Goal: Task Accomplishment & Management: Manage account settings

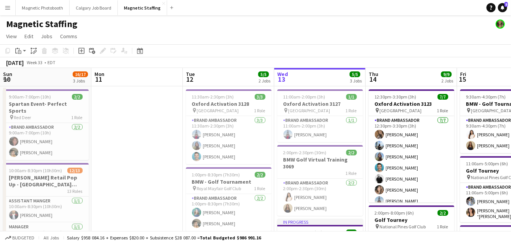
scroll to position [0, 266]
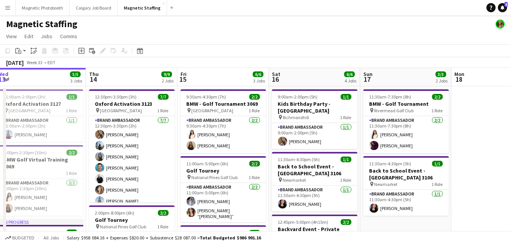
drag, startPoint x: 302, startPoint y: 154, endPoint x: 0, endPoint y: 193, distance: 304.9
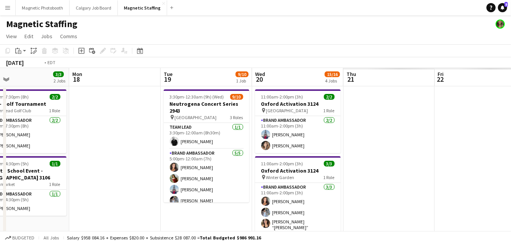
drag, startPoint x: 283, startPoint y: 201, endPoint x: 0, endPoint y: 213, distance: 282.8
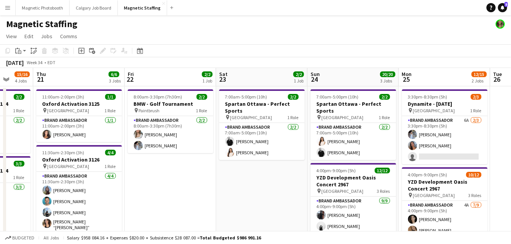
drag, startPoint x: 325, startPoint y: 182, endPoint x: 246, endPoint y: 182, distance: 78.8
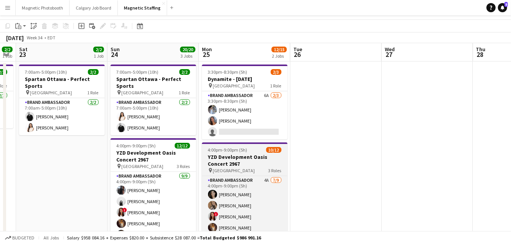
scroll to position [0, 0]
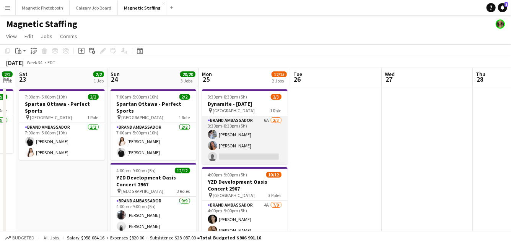
click at [255, 141] on app-card-role "Brand Ambassador 6A [DATE] 3:30pm-8:30pm (5h) [PERSON_NAME] [PERSON_NAME] singl…" at bounding box center [245, 140] width 86 height 48
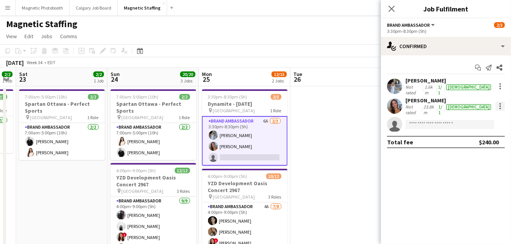
click at [502, 102] on div at bounding box center [499, 106] width 9 height 9
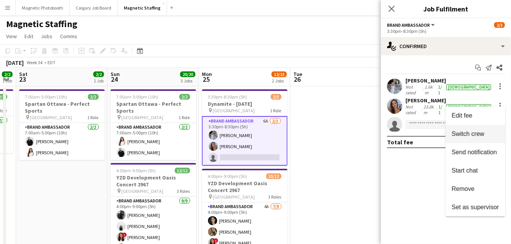
click at [479, 131] on span "Switch crew" at bounding box center [467, 134] width 32 height 6
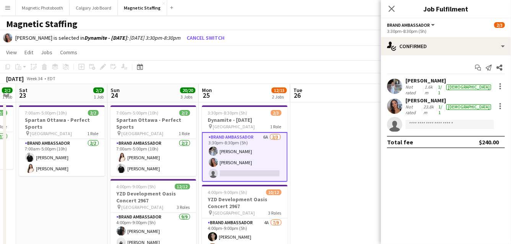
scroll to position [66, 0]
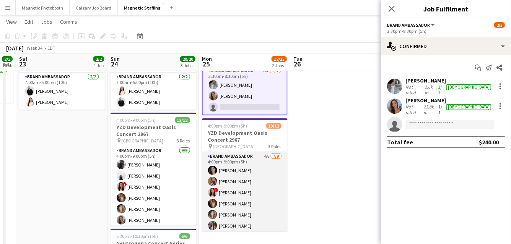
click at [261, 198] on app-card-role "Brand Ambassador 4A [DATE] 4:00pm-9:00pm (5h) [PERSON_NAME] [PERSON_NAME] ! [PE…" at bounding box center [245, 209] width 86 height 115
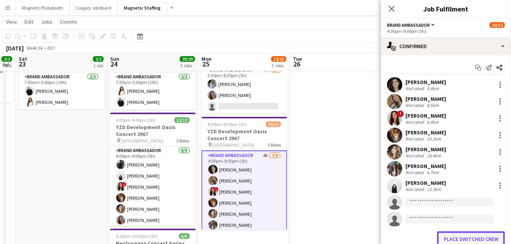
click at [457, 239] on button "Place switched crew" at bounding box center [471, 239] width 68 height 15
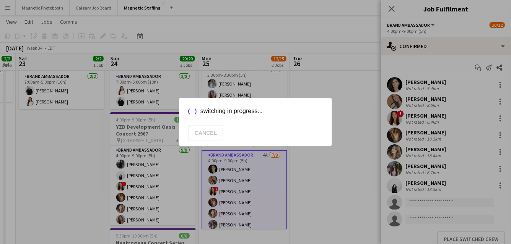
scroll to position [66, 0]
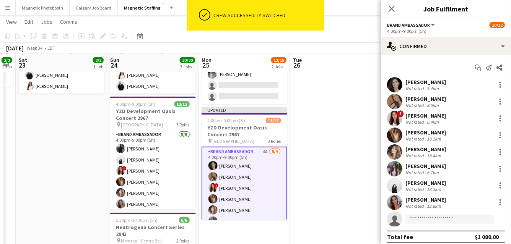
click at [351, 185] on app-date-cell at bounding box center [335, 197] width 91 height 355
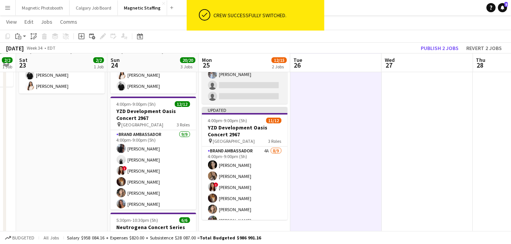
click at [267, 91] on app-card-role "Brand Ambassador 6A [DATE] 3:30pm-8:30pm (5h) [PERSON_NAME] single-neutral-acti…" at bounding box center [245, 80] width 86 height 48
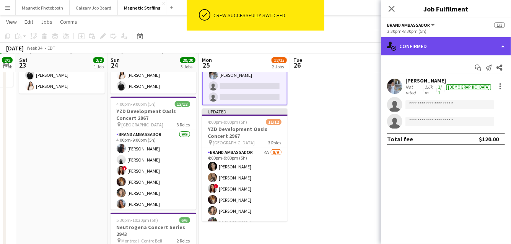
click at [452, 47] on div "single-neutral-actions-check-2 Confirmed" at bounding box center [446, 46] width 130 height 18
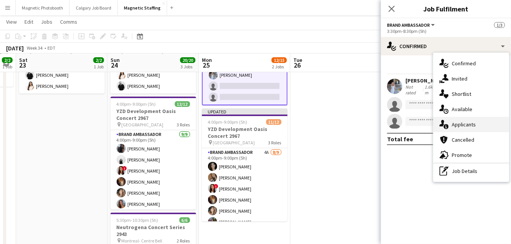
click at [455, 127] on div "single-neutral-actions-information Applicants" at bounding box center [471, 124] width 76 height 15
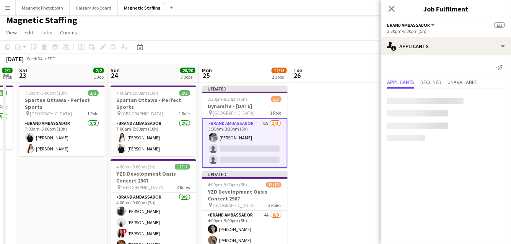
scroll to position [4, 0]
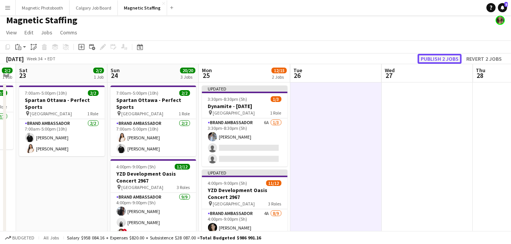
click at [450, 57] on button "Publish 2 jobs" at bounding box center [439, 59] width 44 height 10
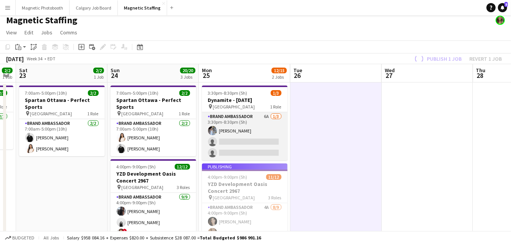
click at [259, 144] on app-card-role "Brand Ambassador 6A [DATE] 3:30pm-8:30pm (5h) [PERSON_NAME] single-neutral-acti…" at bounding box center [245, 136] width 86 height 48
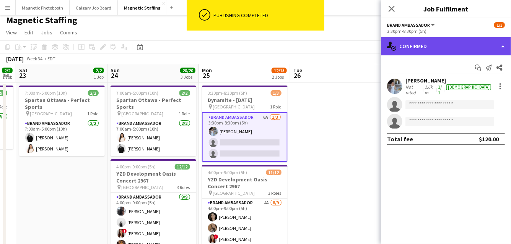
click at [450, 44] on div "single-neutral-actions-check-2 Confirmed" at bounding box center [446, 46] width 130 height 18
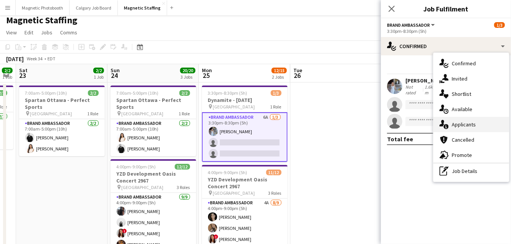
click at [453, 128] on div "single-neutral-actions-information Applicants" at bounding box center [471, 124] width 76 height 15
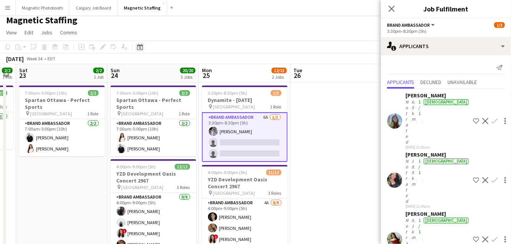
click at [141, 48] on icon "Date picker" at bounding box center [140, 47] width 6 height 6
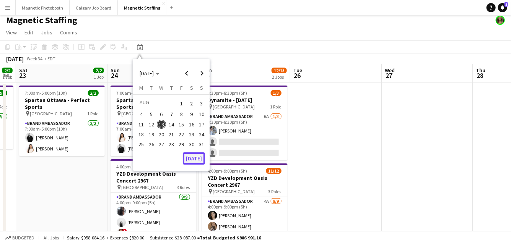
click at [196, 159] on button "[DATE]" at bounding box center [194, 159] width 22 height 12
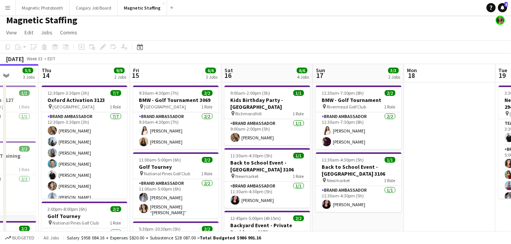
drag, startPoint x: 238, startPoint y: 149, endPoint x: 135, endPoint y: 149, distance: 102.8
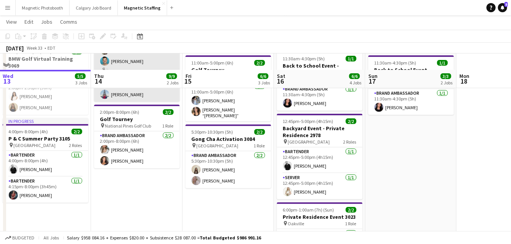
scroll to position [93, 0]
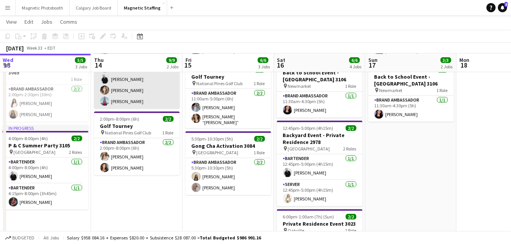
click at [139, 154] on app-card-role "Brand Ambassador [DATE] 2:00pm-8:00pm (6h) [PERSON_NAME] [PERSON_NAME]" at bounding box center [137, 156] width 86 height 37
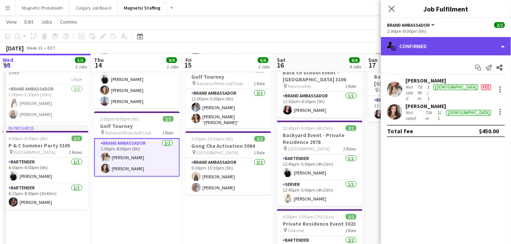
click at [440, 44] on div "single-neutral-actions-check-2 Confirmed" at bounding box center [446, 46] width 130 height 18
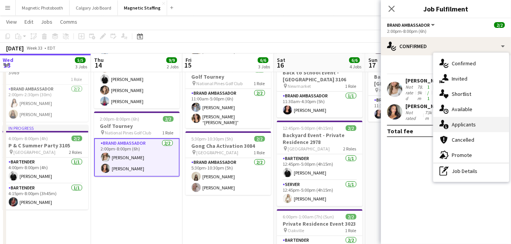
click at [450, 124] on div "single-neutral-actions-information Applicants" at bounding box center [471, 124] width 76 height 15
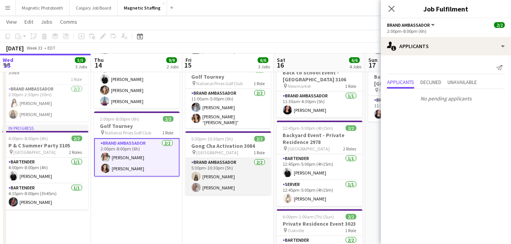
click at [257, 178] on app-card-role "Brand Ambassador [DATE] 5:30pm-10:30pm (5h) [PERSON_NAME] [PERSON_NAME]" at bounding box center [228, 176] width 86 height 37
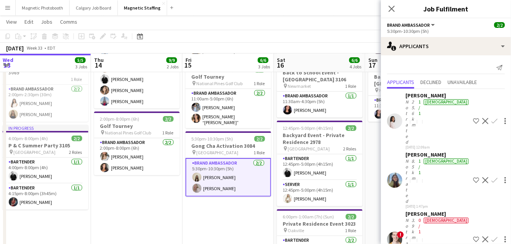
scroll to position [0, 275]
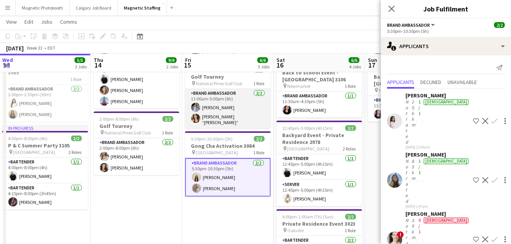
click at [253, 117] on app-card-role "Brand Ambassador [DATE] 11:00am-5:00pm (6h) [PERSON_NAME] [PERSON_NAME] “[PERSO…" at bounding box center [228, 108] width 86 height 39
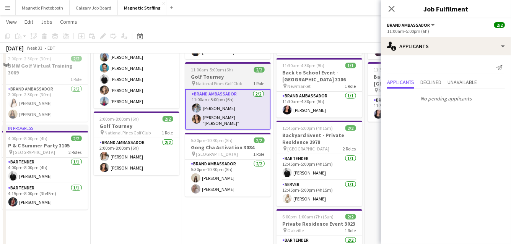
scroll to position [70, 0]
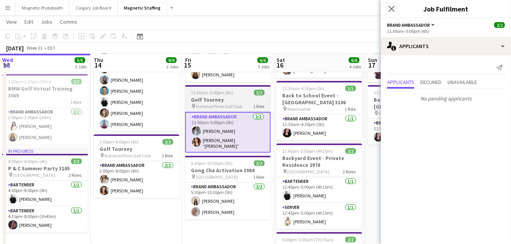
click at [227, 98] on h3 "Golf Tourney" at bounding box center [228, 99] width 86 height 7
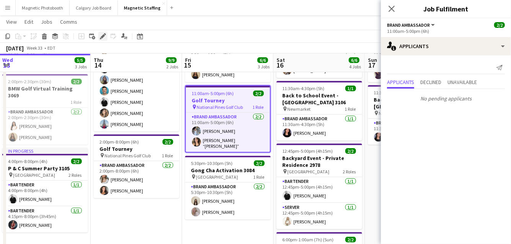
click at [104, 36] on icon "Edit" at bounding box center [103, 36] width 6 height 6
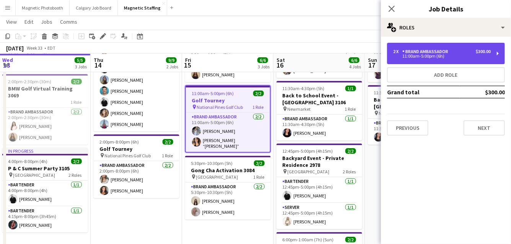
click at [436, 58] on div "11:00am-5:00pm (6h)" at bounding box center [441, 56] width 97 height 4
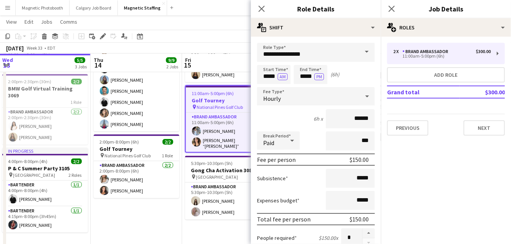
click at [218, 43] on div "[DATE] Week 33 • EDT" at bounding box center [255, 48] width 511 height 11
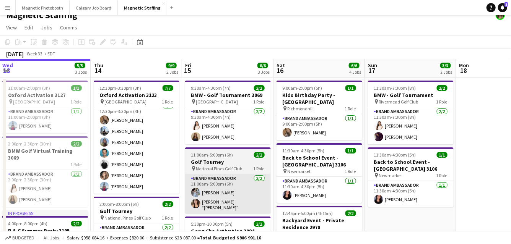
scroll to position [9, 0]
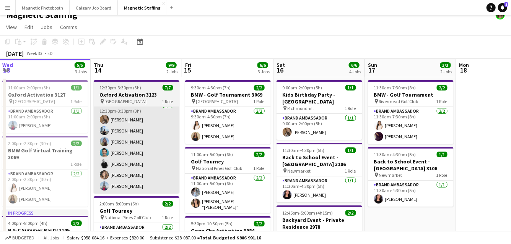
click at [106, 153] on app-user-avatar at bounding box center [104, 152] width 9 height 9
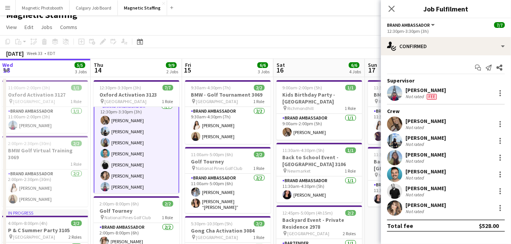
scroll to position [6, 0]
